Goal: Task Accomplishment & Management: Manage account settings

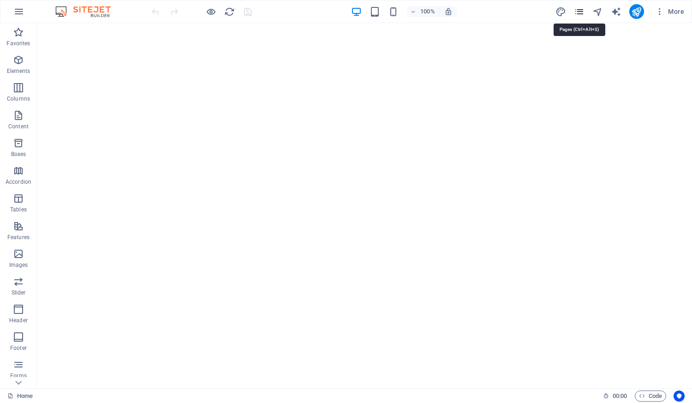
click at [578, 12] on icon "pages" at bounding box center [579, 11] width 11 height 11
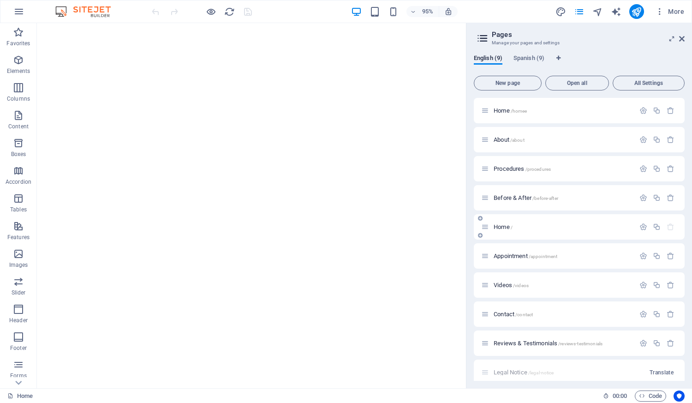
click at [512, 228] on span "/" at bounding box center [512, 227] width 2 height 5
click at [640, 229] on icon "button" at bounding box center [643, 227] width 8 height 8
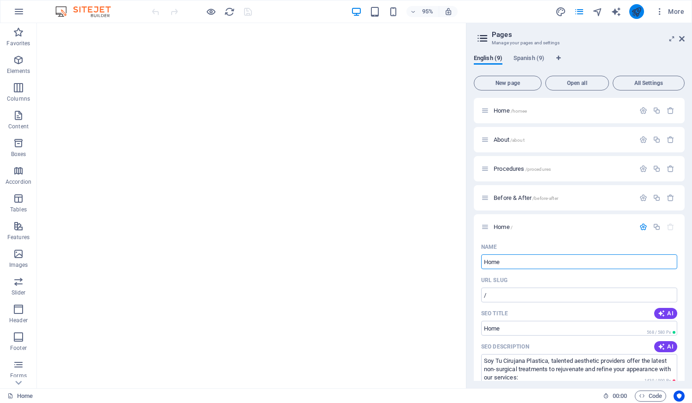
click at [636, 14] on icon "publish" at bounding box center [636, 11] width 11 height 11
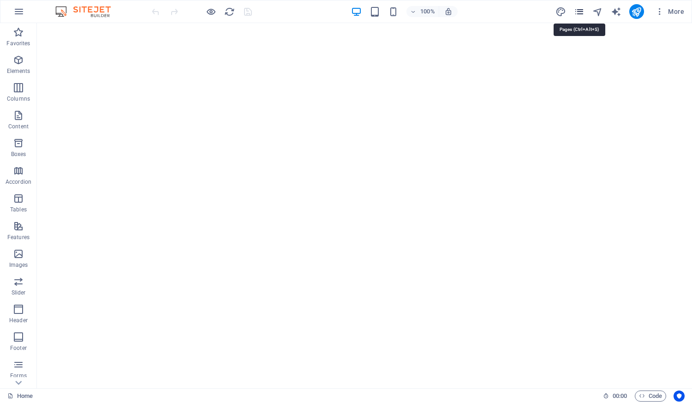
click at [580, 11] on icon "pages" at bounding box center [579, 11] width 11 height 11
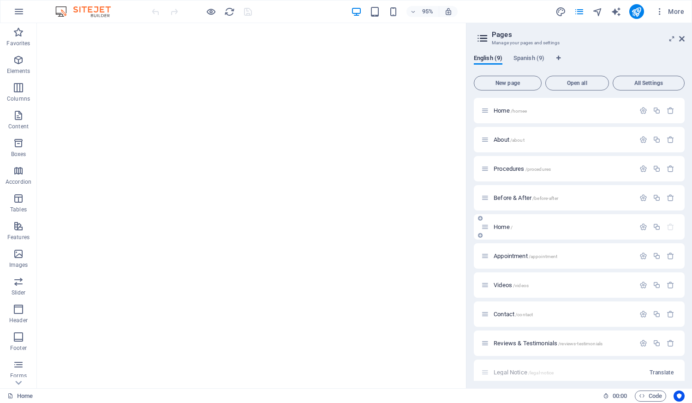
click at [511, 231] on div "Home /" at bounding box center [558, 226] width 154 height 11
drag, startPoint x: 501, startPoint y: 228, endPoint x: 506, endPoint y: 230, distance: 5.0
click at [503, 229] on span "Home /" at bounding box center [503, 226] width 19 height 7
click at [486, 227] on icon at bounding box center [485, 227] width 8 height 8
click at [486, 228] on icon at bounding box center [485, 227] width 8 height 8
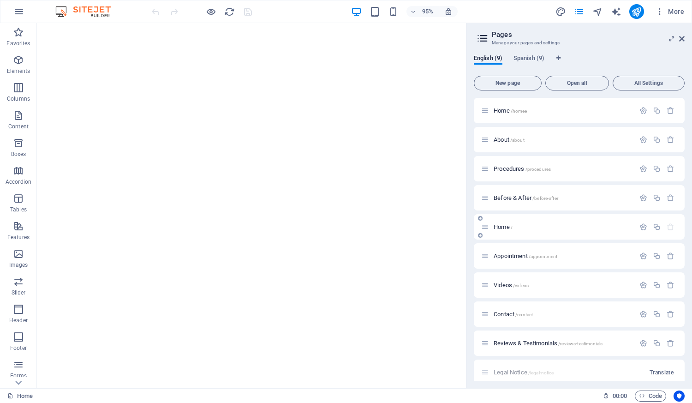
click at [486, 228] on icon at bounding box center [485, 227] width 8 height 8
click at [647, 227] on button "button" at bounding box center [643, 227] width 13 height 8
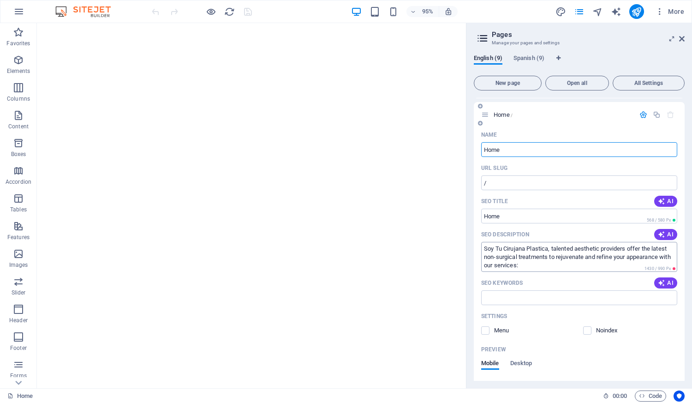
scroll to position [138, 0]
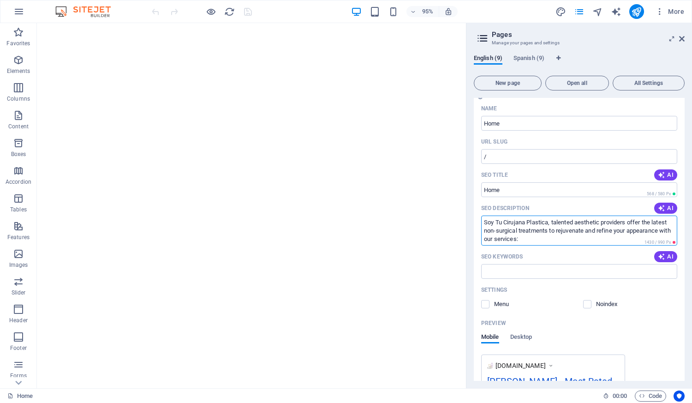
click at [536, 235] on textarea "Soy Tu Cirujana Plastica, talented aesthetic providers offer the latest non-sur…" at bounding box center [579, 230] width 196 height 30
drag, startPoint x: 553, startPoint y: 238, endPoint x: 554, endPoint y: 245, distance: 7.4
click at [554, 245] on textarea "Soy Tu Cirujana Plastica, talented aesthetic providers offer the latest non-sur…" at bounding box center [579, 230] width 196 height 30
click at [549, 232] on textarea "Soy Tu Cirujana Plastica, talented aesthetic providers offer the latest non-sur…" at bounding box center [579, 230] width 196 height 30
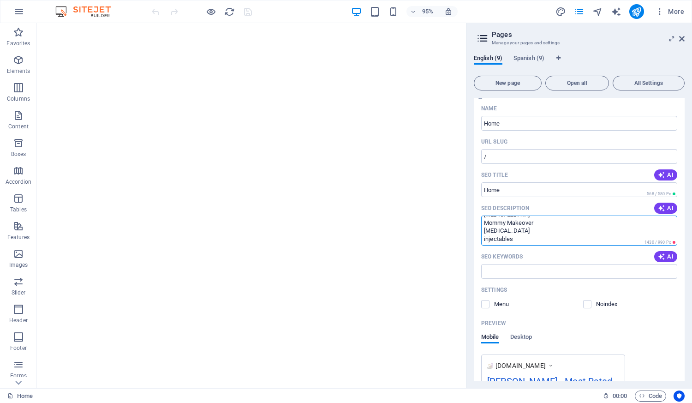
click at [549, 233] on textarea "Soy Tu Cirujana Plastica, talented aesthetic providers offer the latest non-sur…" at bounding box center [579, 230] width 196 height 30
drag, startPoint x: 542, startPoint y: 235, endPoint x: 478, endPoint y: 239, distance: 64.7
click at [478, 239] on div "Name Home ​ URL SLUG / ​ SEO Title AI ​ 568 / 580 Px SEO Description AI Soy Tu …" at bounding box center [579, 309] width 211 height 416
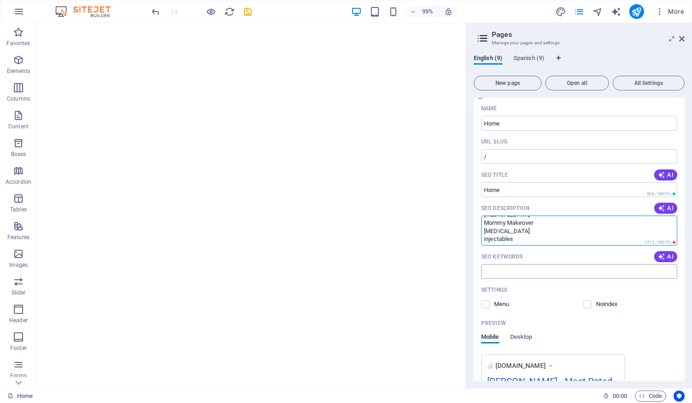
drag, startPoint x: 487, startPoint y: 237, endPoint x: 532, endPoint y: 265, distance: 52.9
click at [532, 265] on div "Name Home ​ URL SLUG / ​ SEO Title AI ​ 568 / 580 Px SEO Description AI Soy Tu …" at bounding box center [579, 304] width 211 height 406
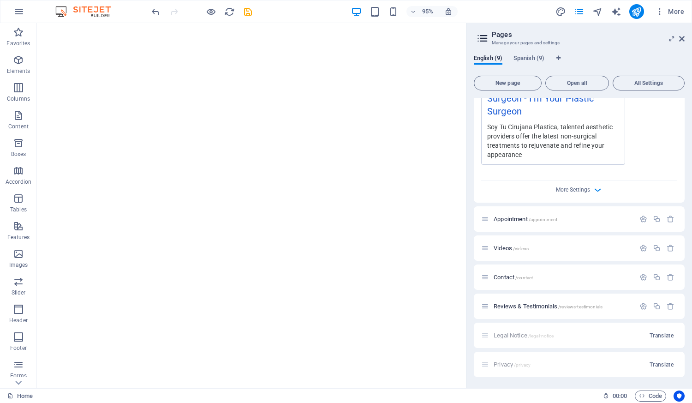
scroll to position [111, 0]
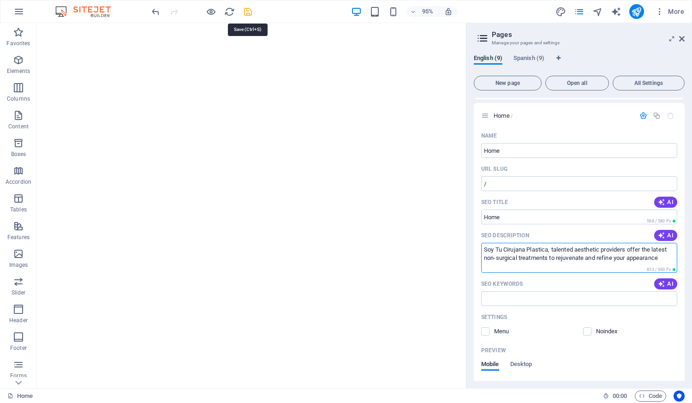
type textarea "Soy Tu Cirujana Plastica, talented aesthetic providers offer the latest non-sur…"
click at [247, 9] on icon "save" at bounding box center [248, 11] width 11 height 11
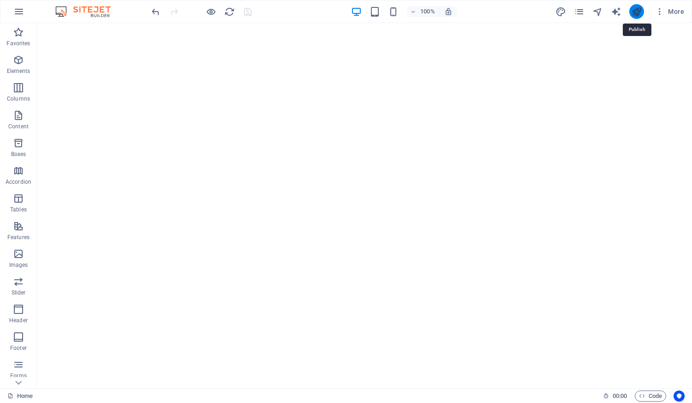
click at [638, 10] on icon "publish" at bounding box center [636, 11] width 11 height 11
click at [22, 9] on icon "button" at bounding box center [18, 11] width 11 height 11
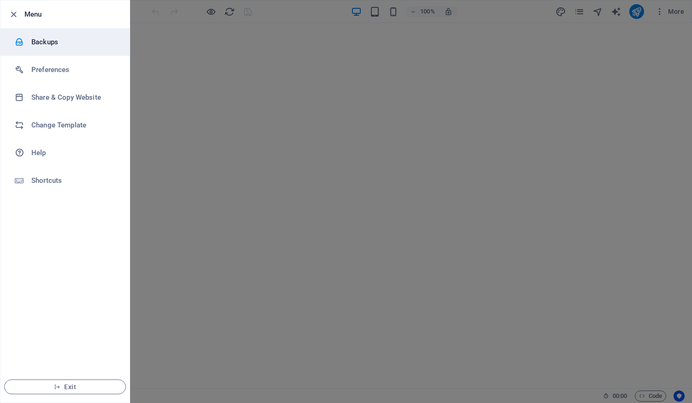
click at [42, 43] on h6 "Backups" at bounding box center [73, 41] width 85 height 11
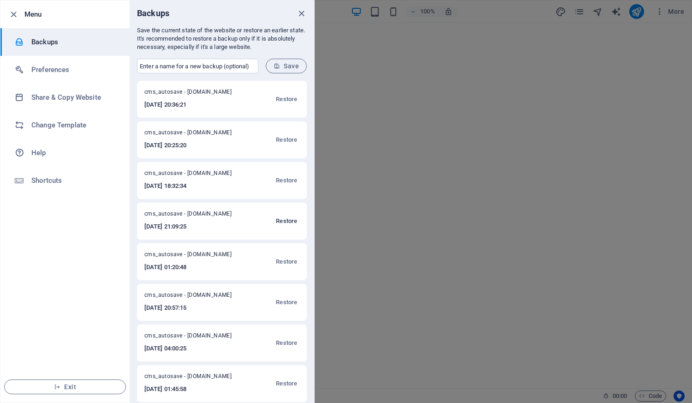
click at [284, 221] on span "Restore" at bounding box center [286, 220] width 21 height 11
click at [282, 221] on span "Restore" at bounding box center [286, 220] width 21 height 11
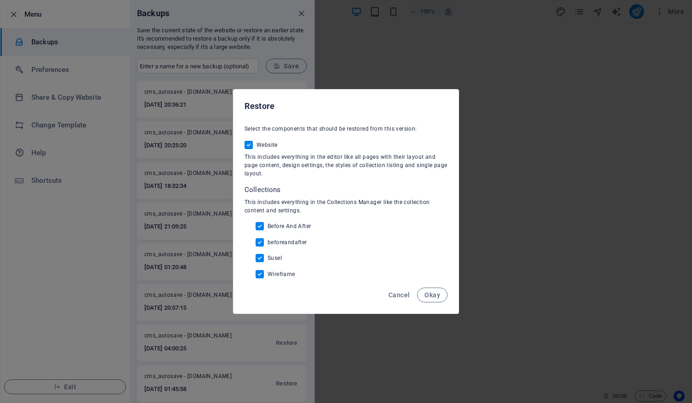
click at [432, 294] on span "Okay" at bounding box center [432, 294] width 16 height 7
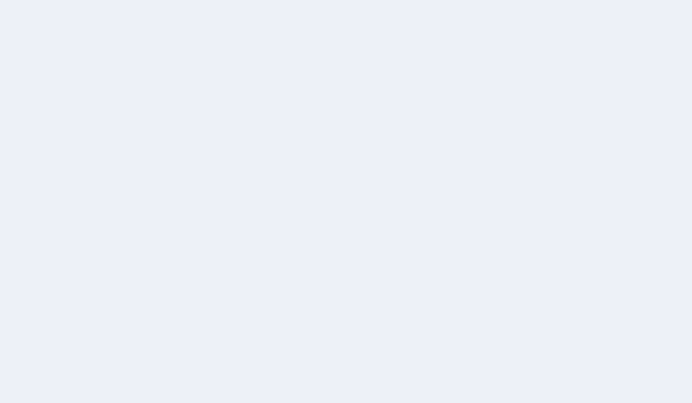
click at [169, 38] on div at bounding box center [346, 201] width 692 height 403
drag, startPoint x: 191, startPoint y: 49, endPoint x: 219, endPoint y: 29, distance: 34.6
click at [179, 36] on div at bounding box center [346, 201] width 692 height 403
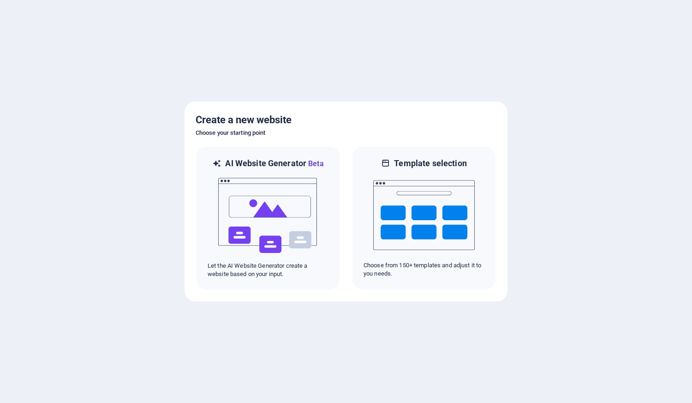
click at [225, 320] on div at bounding box center [346, 201] width 692 height 403
click at [125, 137] on div at bounding box center [346, 201] width 692 height 403
click at [140, 120] on div at bounding box center [346, 201] width 692 height 403
click at [583, 179] on div at bounding box center [346, 201] width 692 height 403
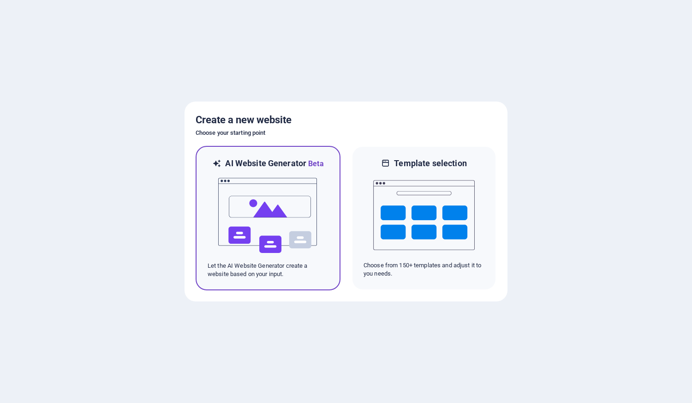
click at [294, 262] on p "Let the AI Website Generator create a website based on your input." at bounding box center [268, 270] width 121 height 17
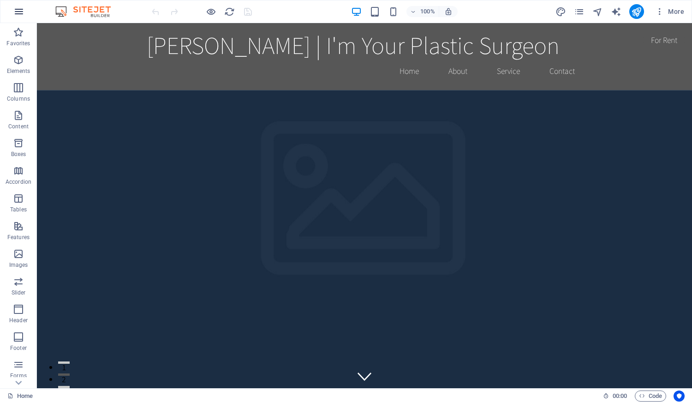
click at [16, 14] on icon "button" at bounding box center [18, 11] width 11 height 11
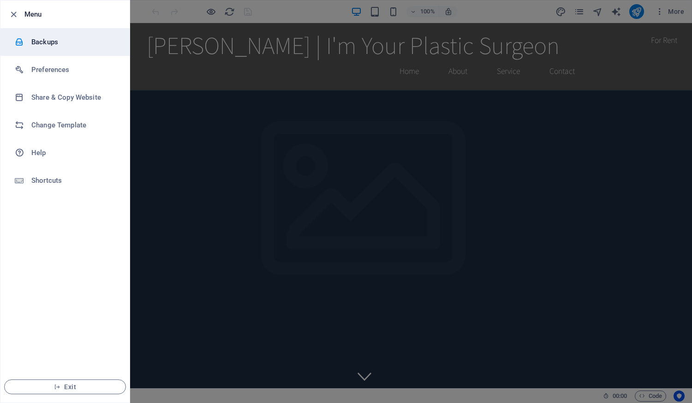
click at [37, 42] on h6 "Backups" at bounding box center [73, 41] width 85 height 11
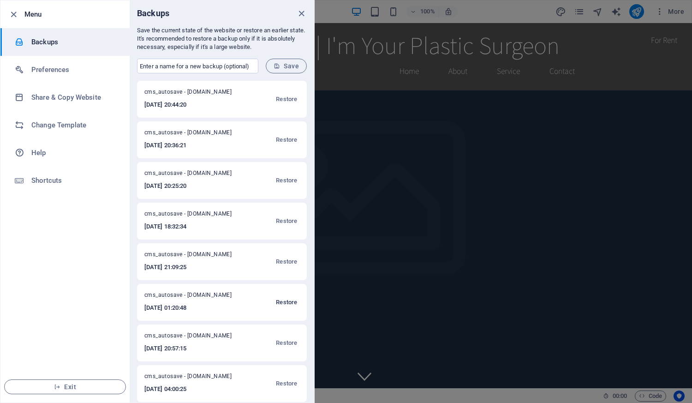
click at [287, 300] on span "Restore" at bounding box center [286, 302] width 21 height 11
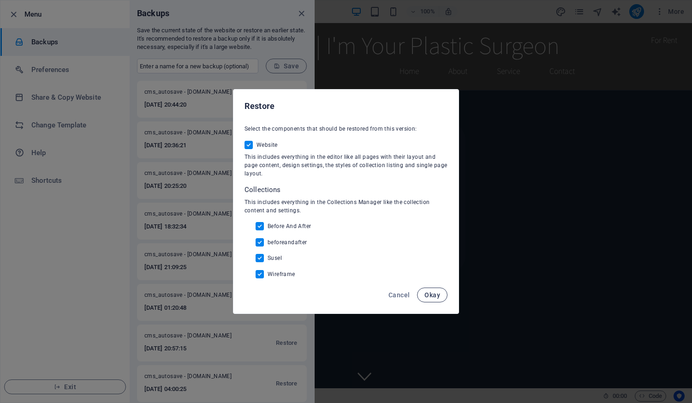
click at [430, 295] on span "Okay" at bounding box center [432, 294] width 16 height 7
checkbox input "false"
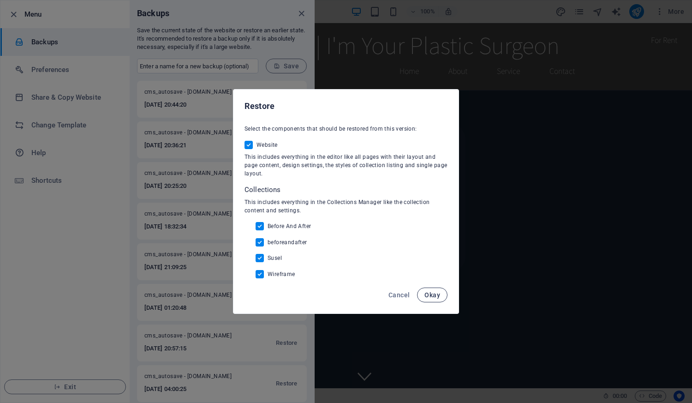
checkbox input "false"
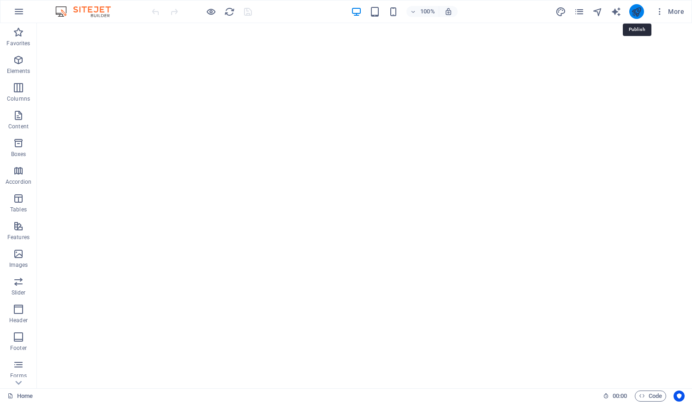
click at [638, 12] on icon "publish" at bounding box center [636, 11] width 11 height 11
